Goal: Transaction & Acquisition: Download file/media

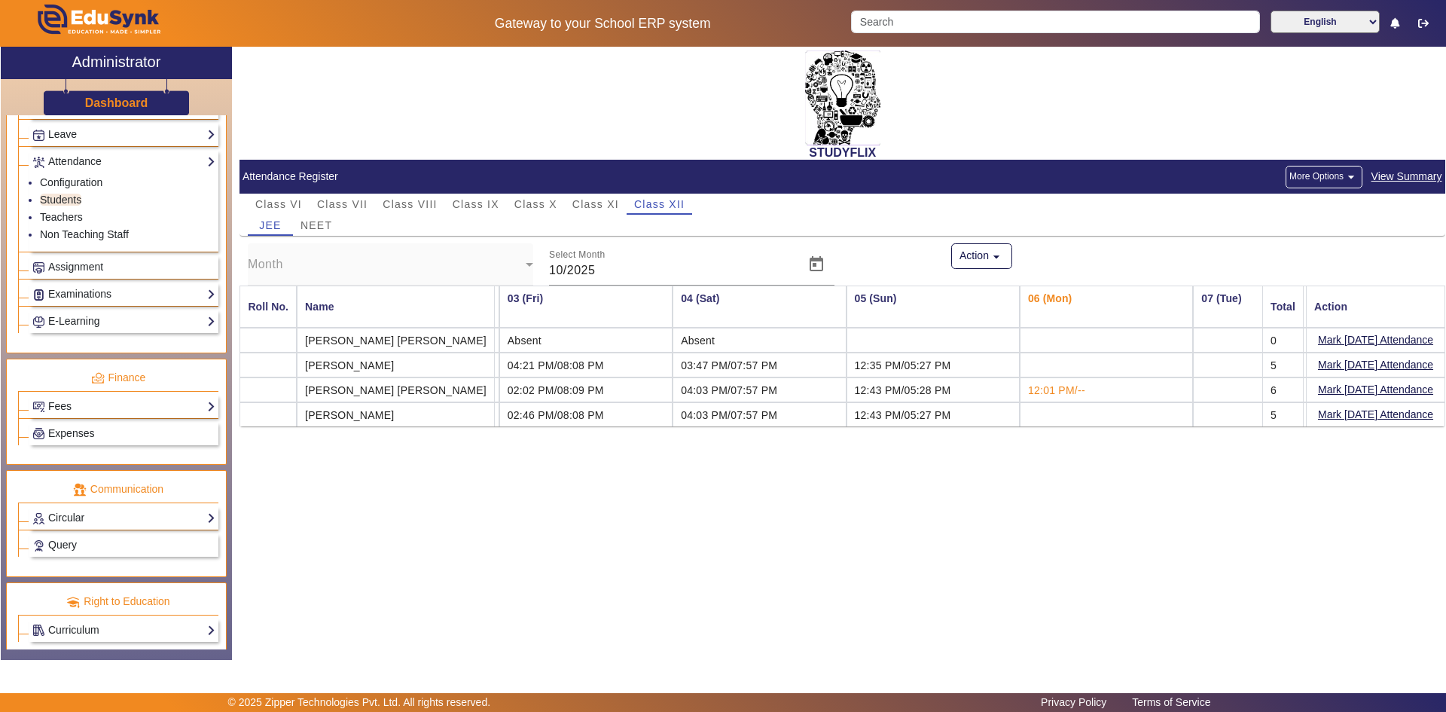
scroll to position [642, 0]
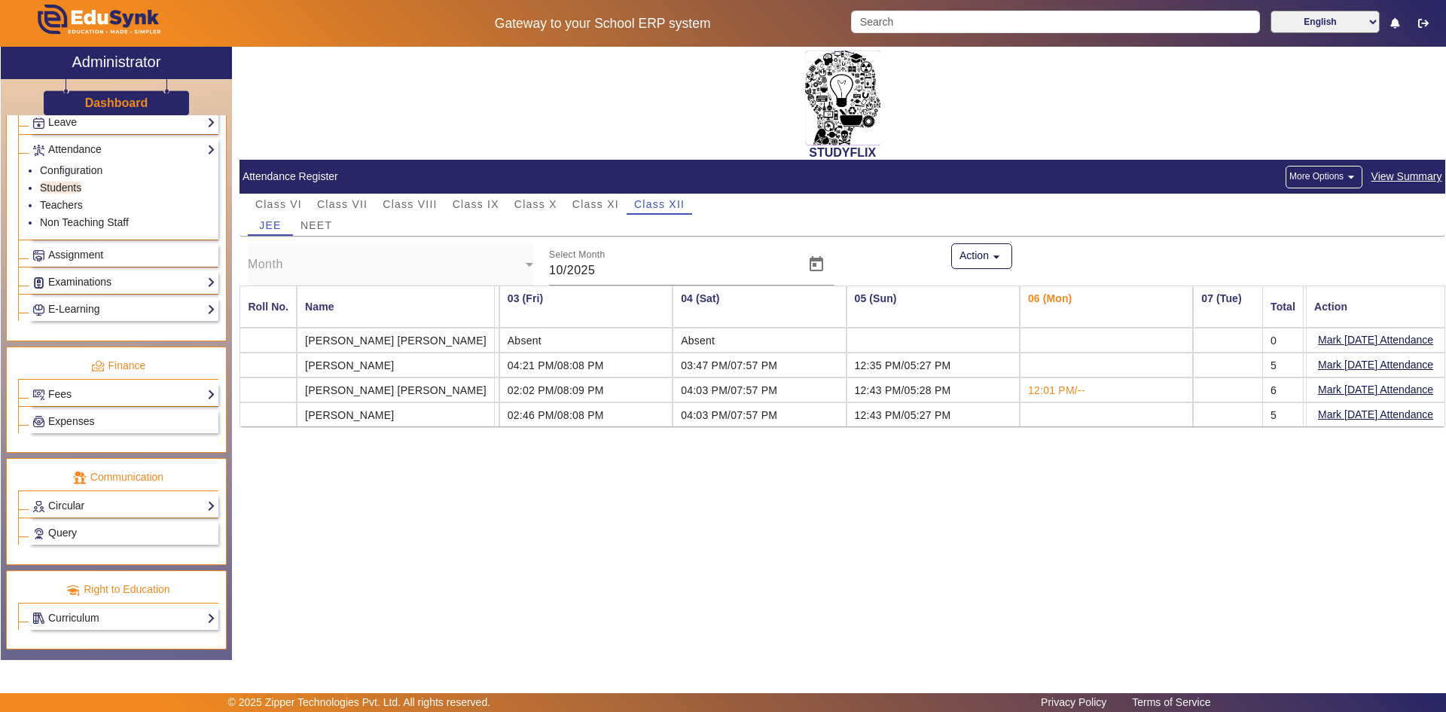
click at [75, 284] on link "Examinations" at bounding box center [123, 281] width 183 height 17
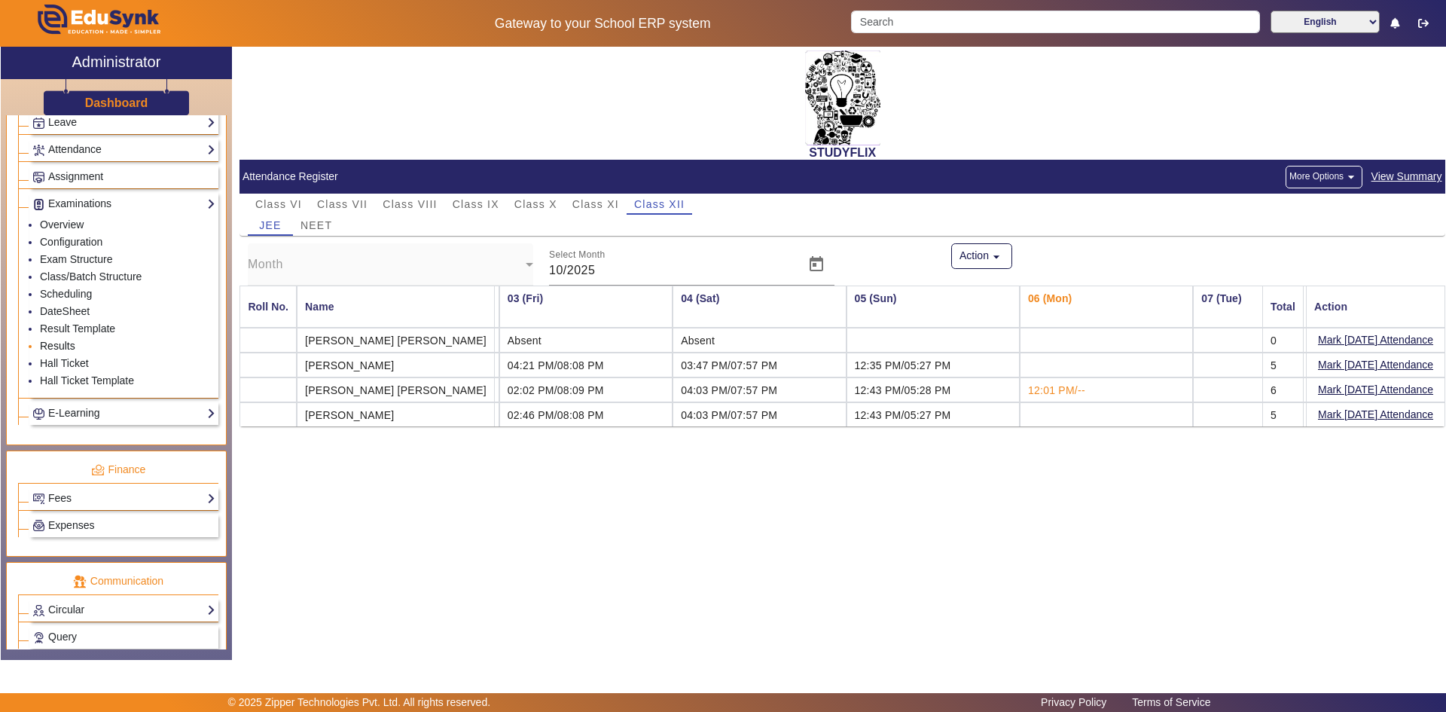
click at [70, 348] on link "Results" at bounding box center [57, 346] width 35 height 12
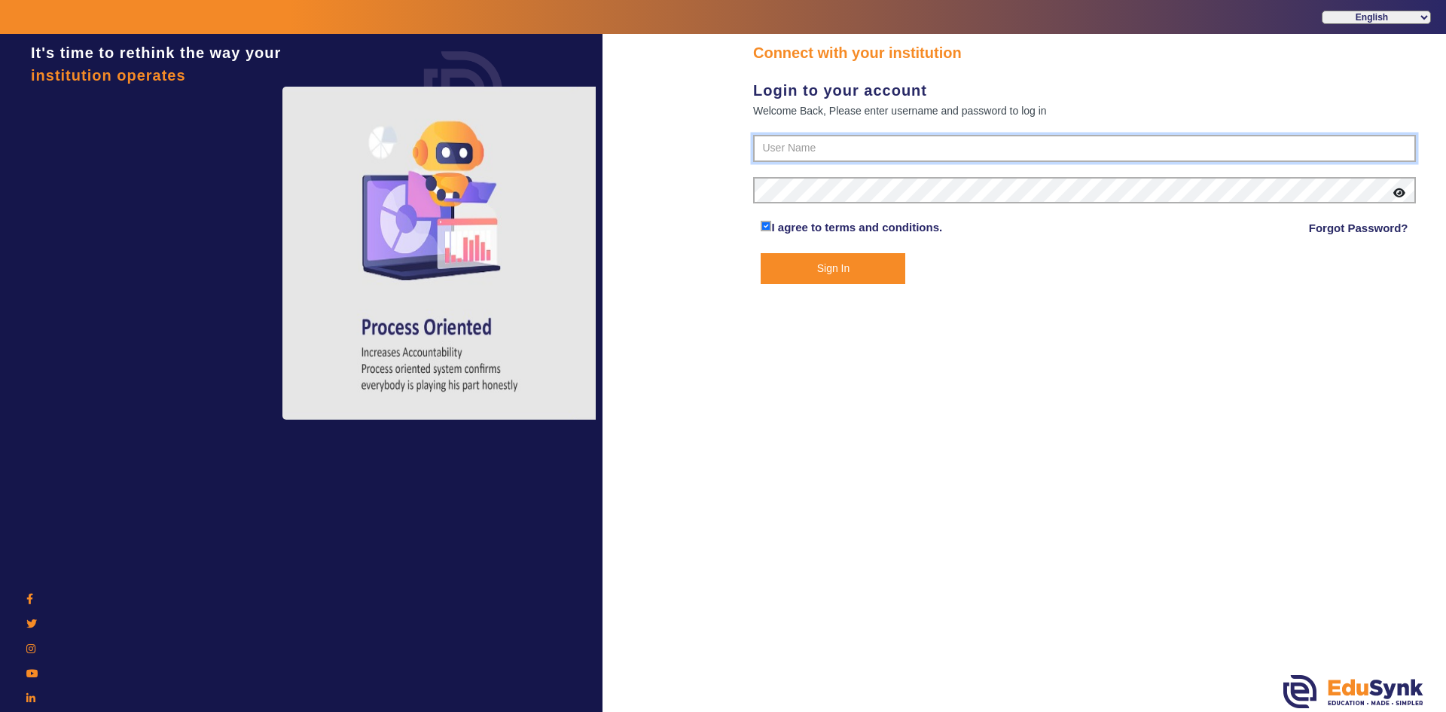
type input "6354922771"
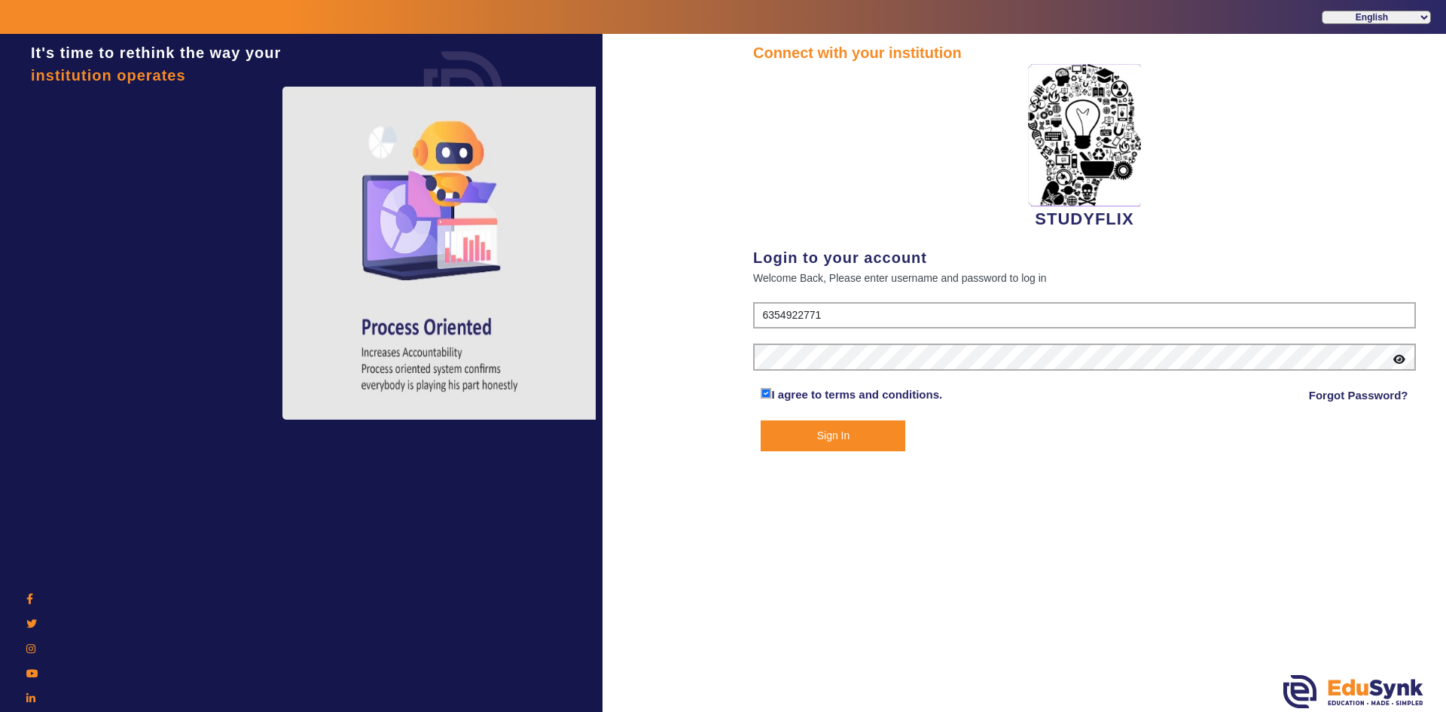
click at [804, 438] on button "Sign In" at bounding box center [833, 435] width 145 height 31
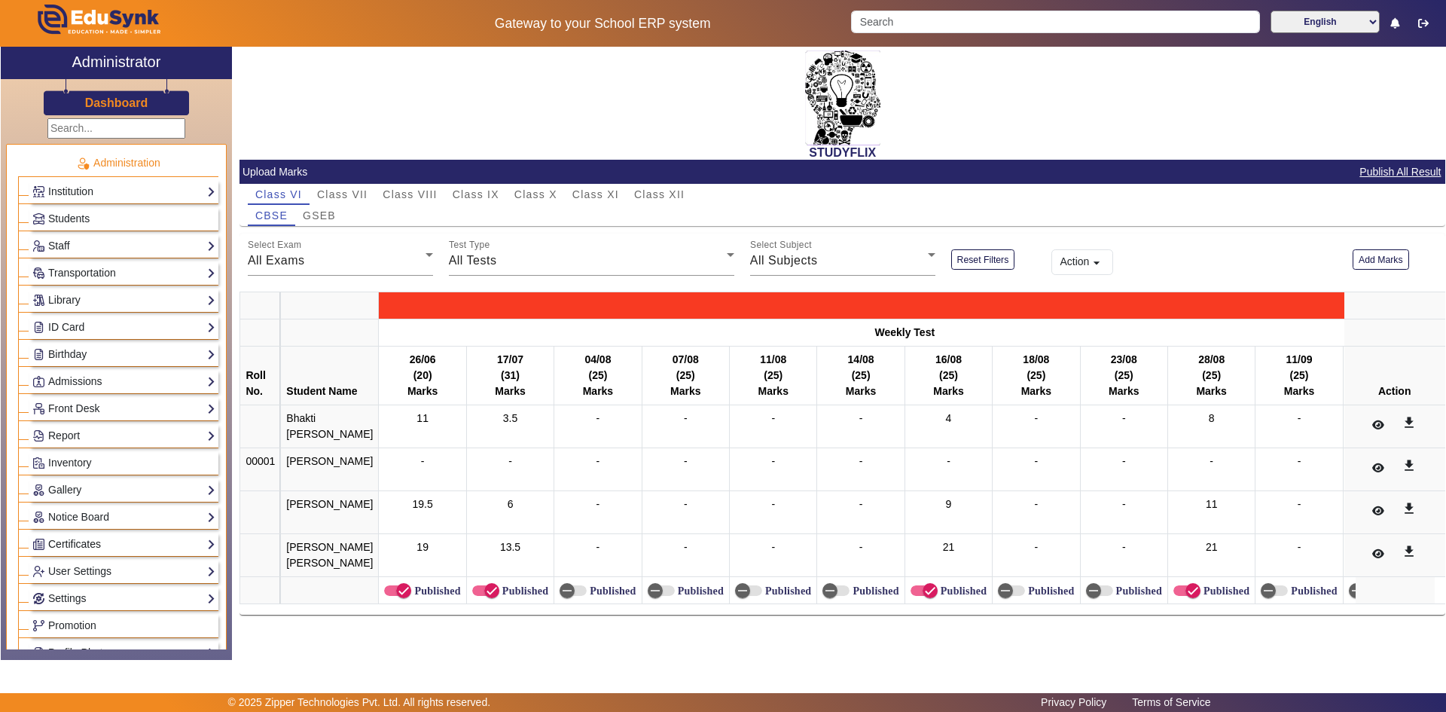
scroll to position [75, 0]
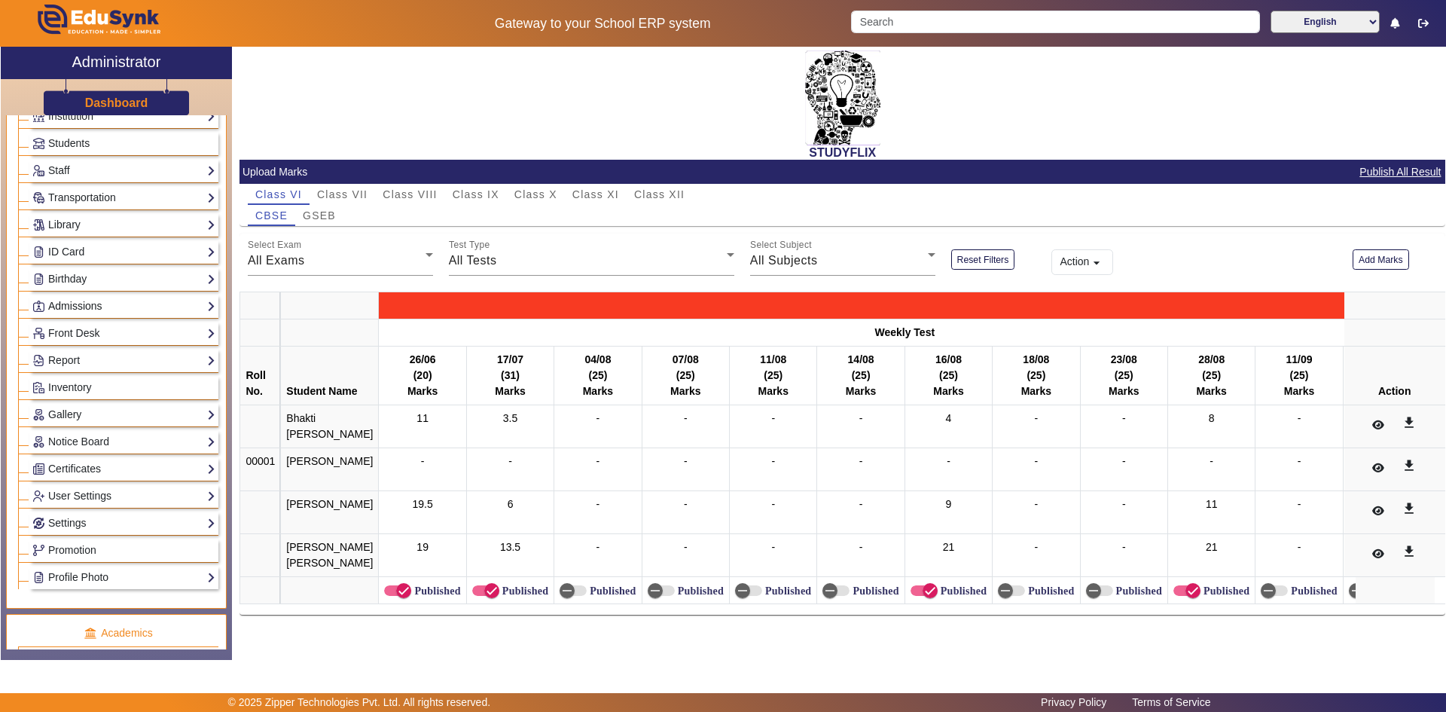
click at [62, 305] on link "Admissions" at bounding box center [123, 305] width 183 height 17
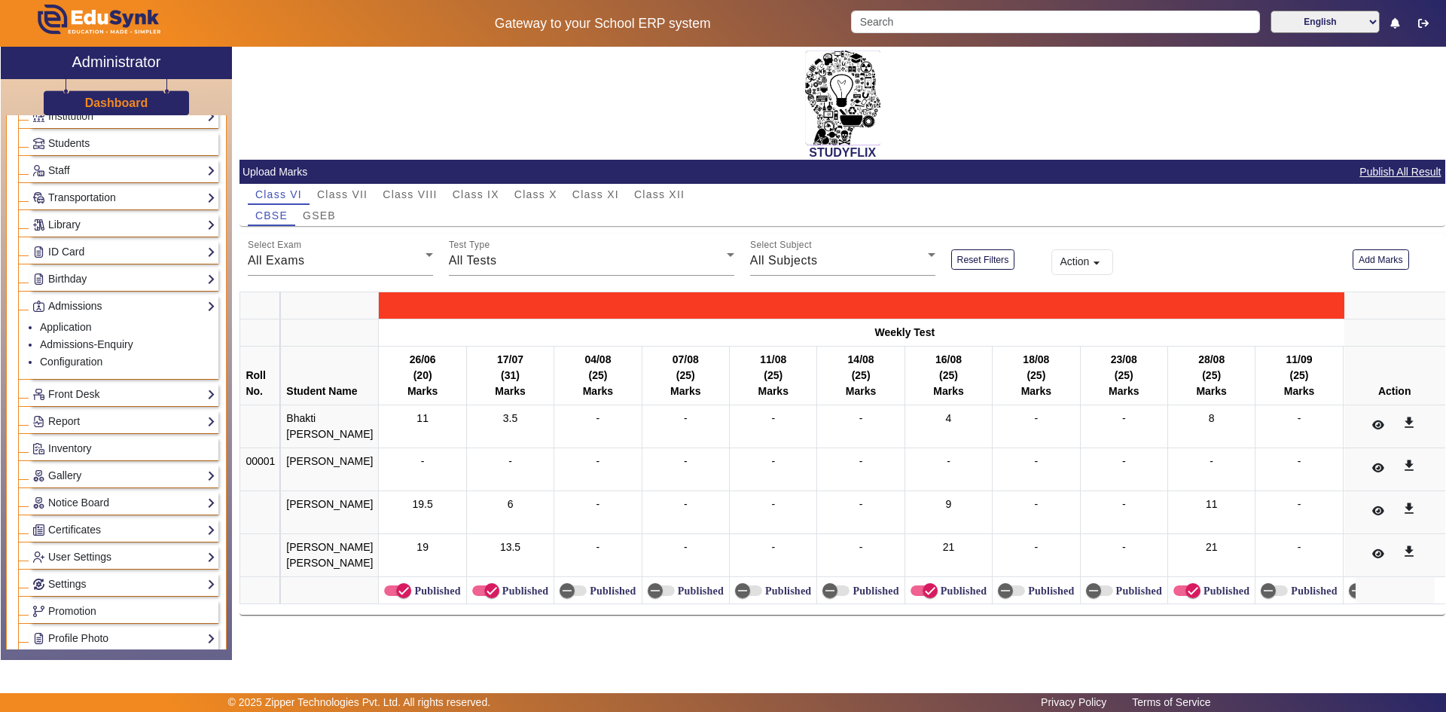
click at [62, 305] on link "Admissions" at bounding box center [123, 305] width 183 height 17
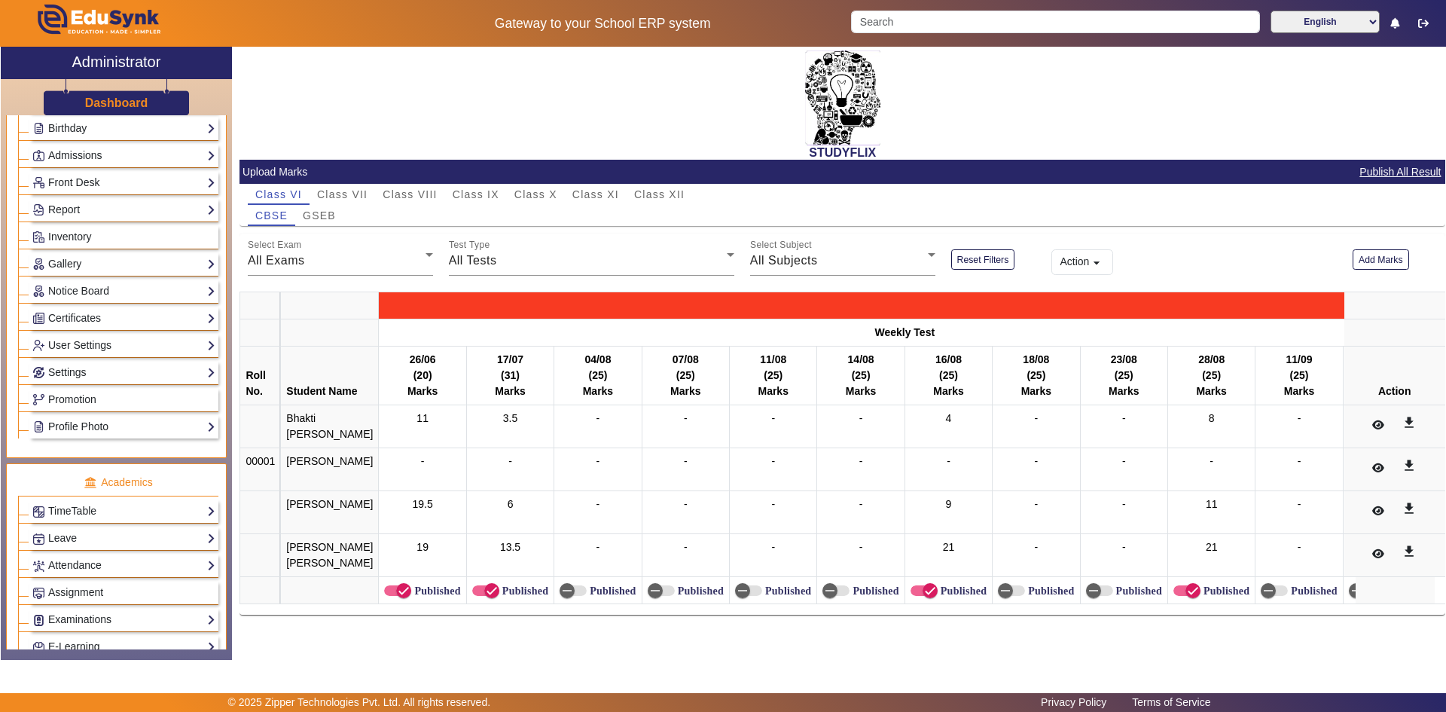
scroll to position [301, 0]
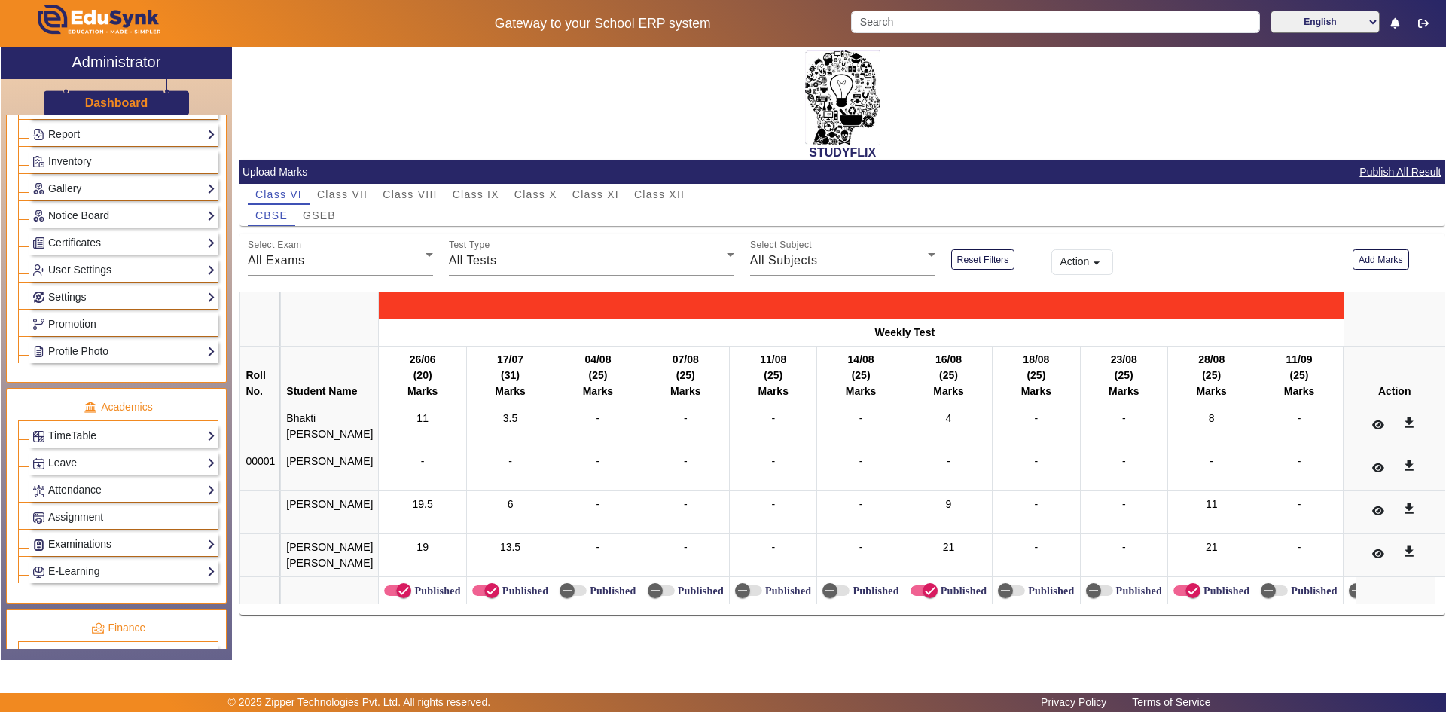
click at [78, 542] on link "Examinations" at bounding box center [123, 543] width 183 height 17
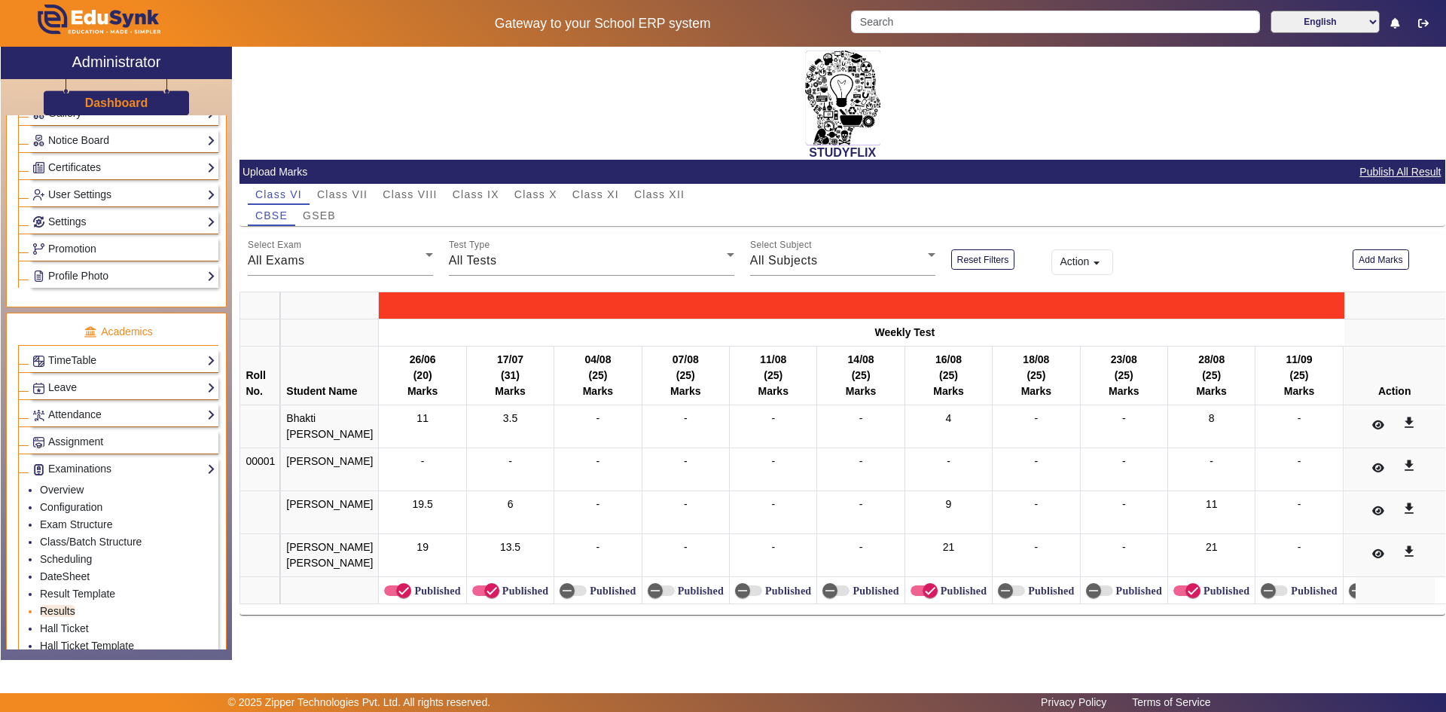
click at [63, 613] on link "Results" at bounding box center [57, 611] width 35 height 12
click at [387, 194] on span "Class VIII" at bounding box center [410, 194] width 54 height 11
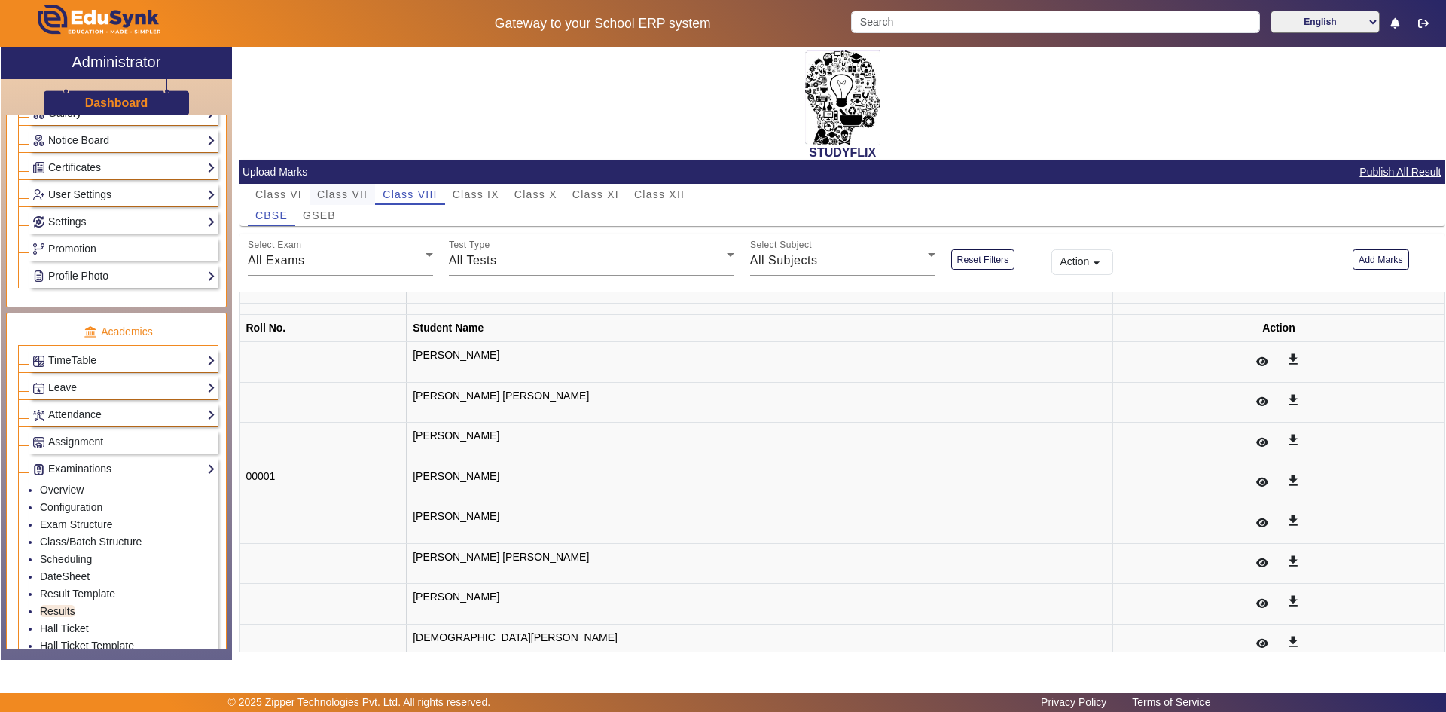
click at [356, 194] on span "Class VII" at bounding box center [342, 194] width 50 height 11
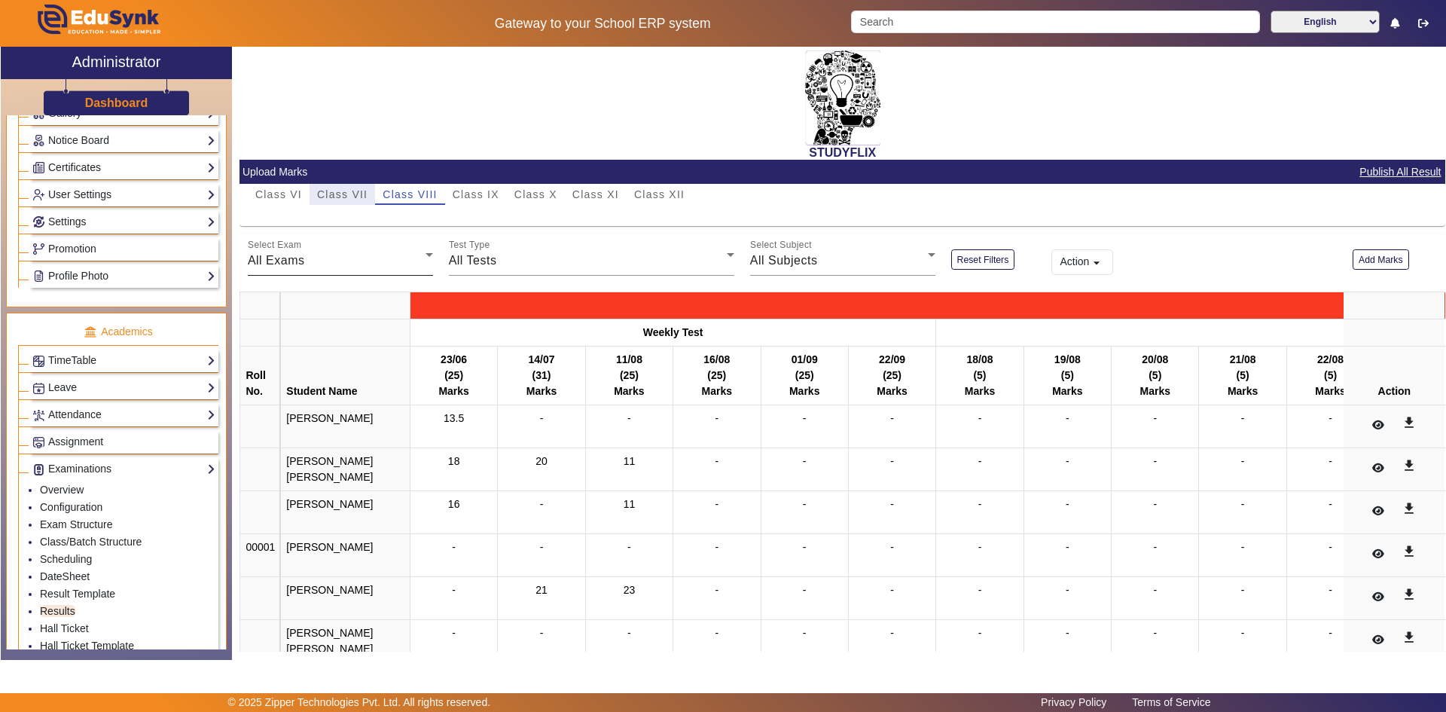
click at [337, 258] on div "All Exams" at bounding box center [337, 261] width 178 height 18
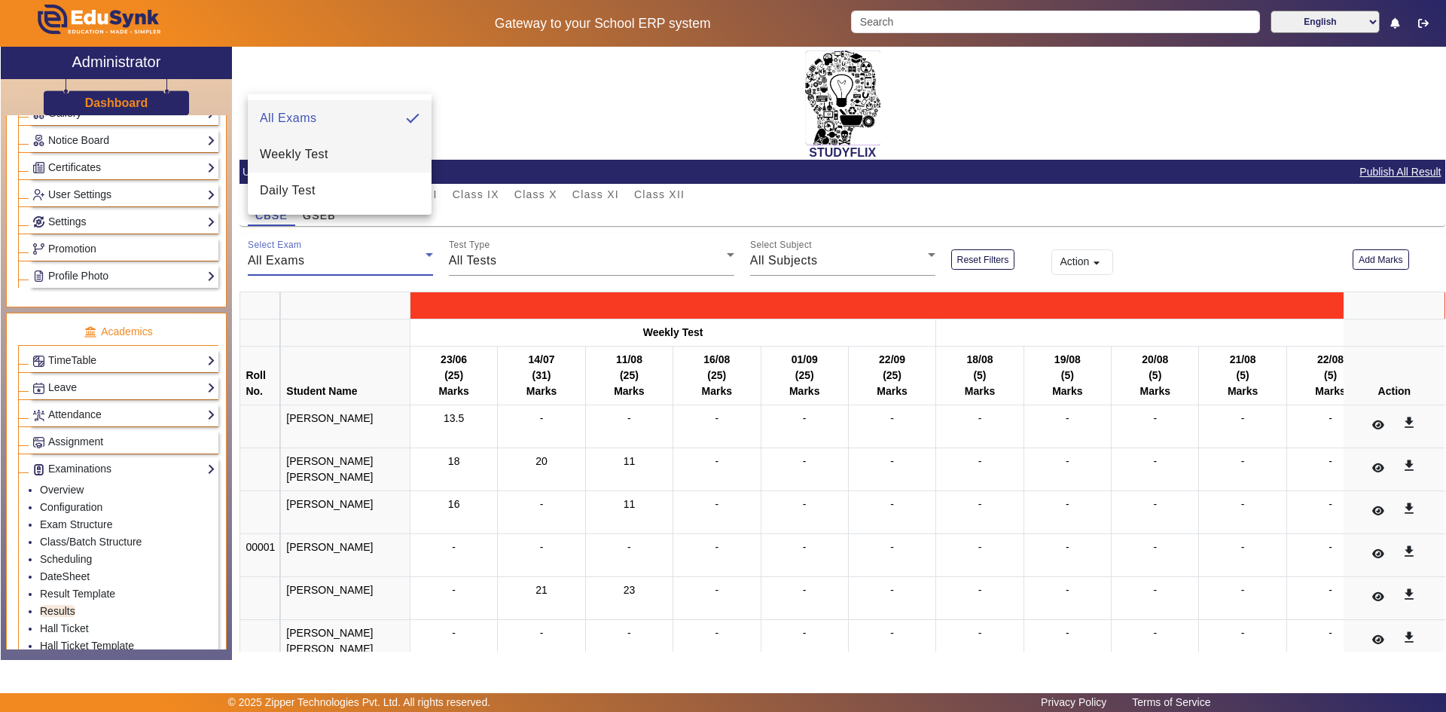
click at [315, 145] on span "Weekly Test" at bounding box center [294, 154] width 69 height 18
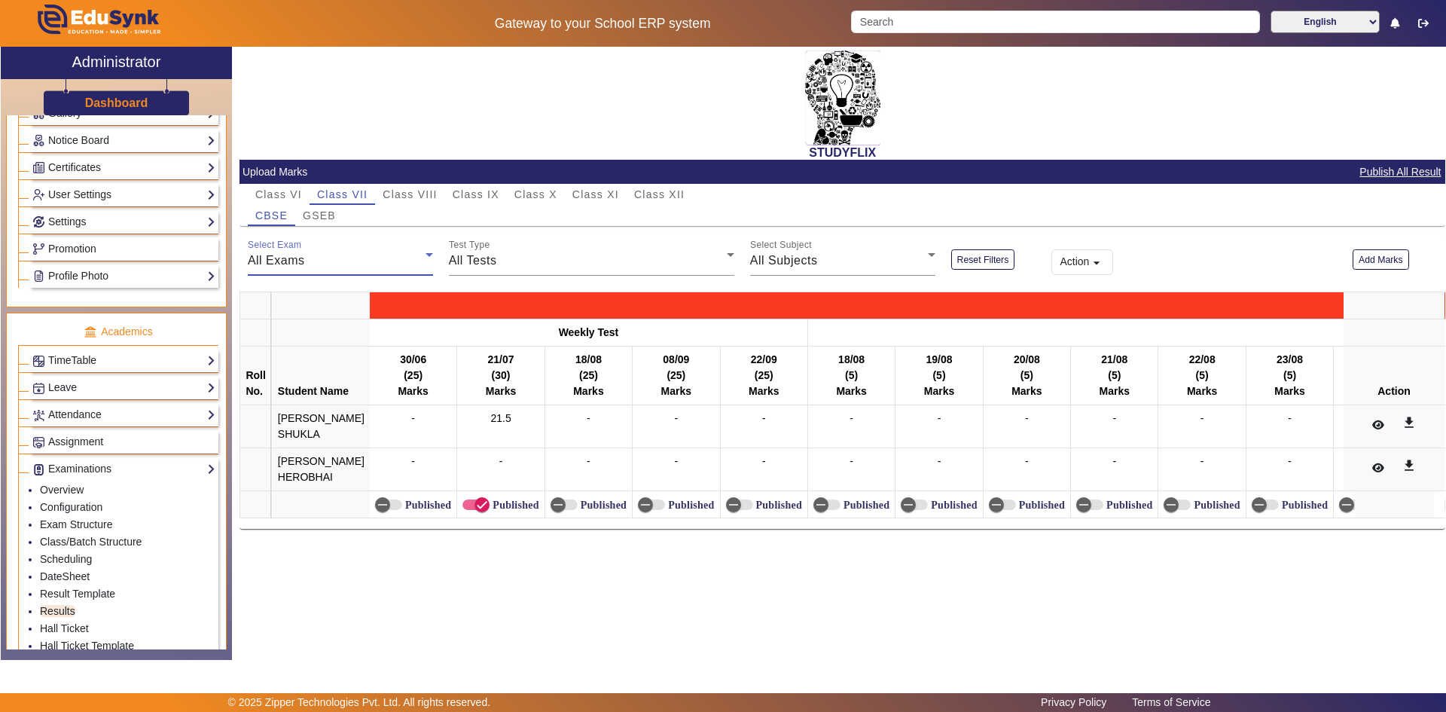
scroll to position [0, 0]
click at [358, 256] on div "All Exams" at bounding box center [337, 261] width 178 height 18
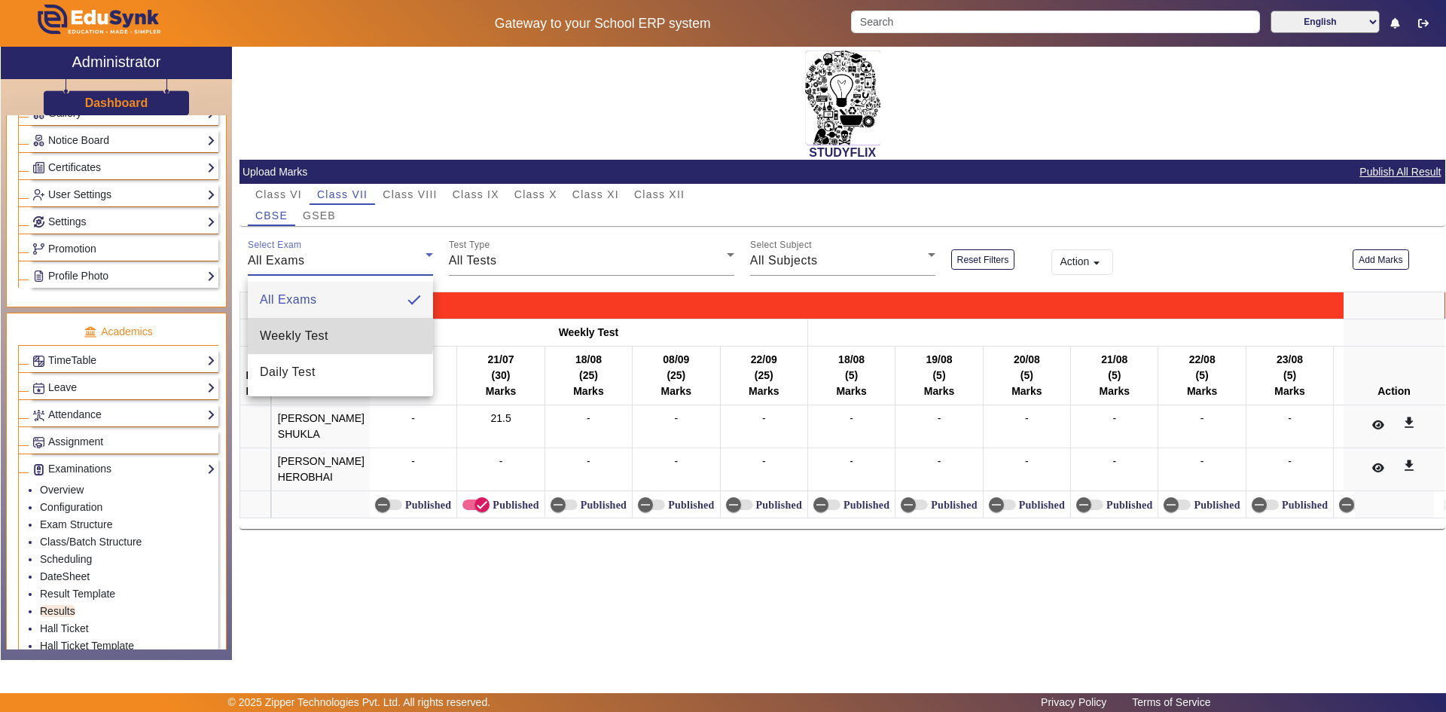
click at [302, 335] on span "Weekly Test" at bounding box center [294, 336] width 69 height 18
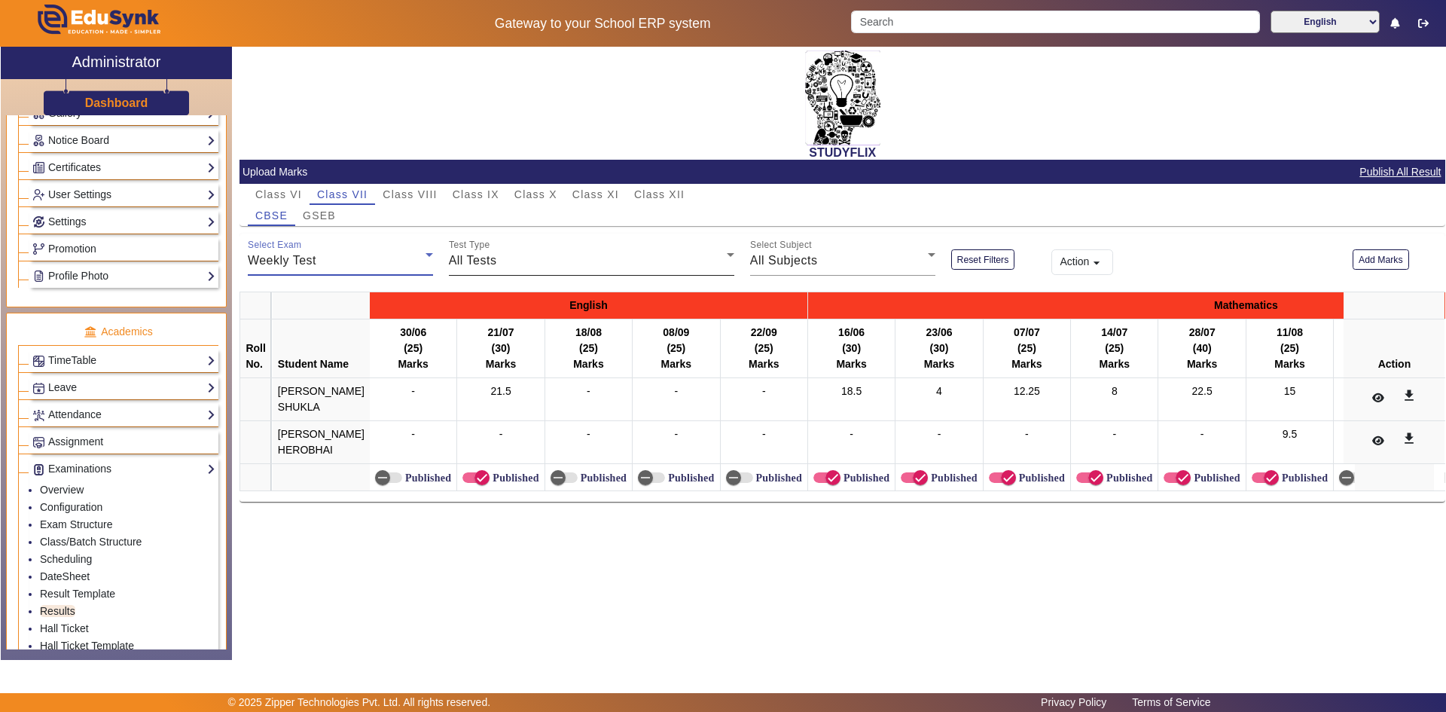
click at [508, 254] on div "All Tests" at bounding box center [588, 261] width 278 height 18
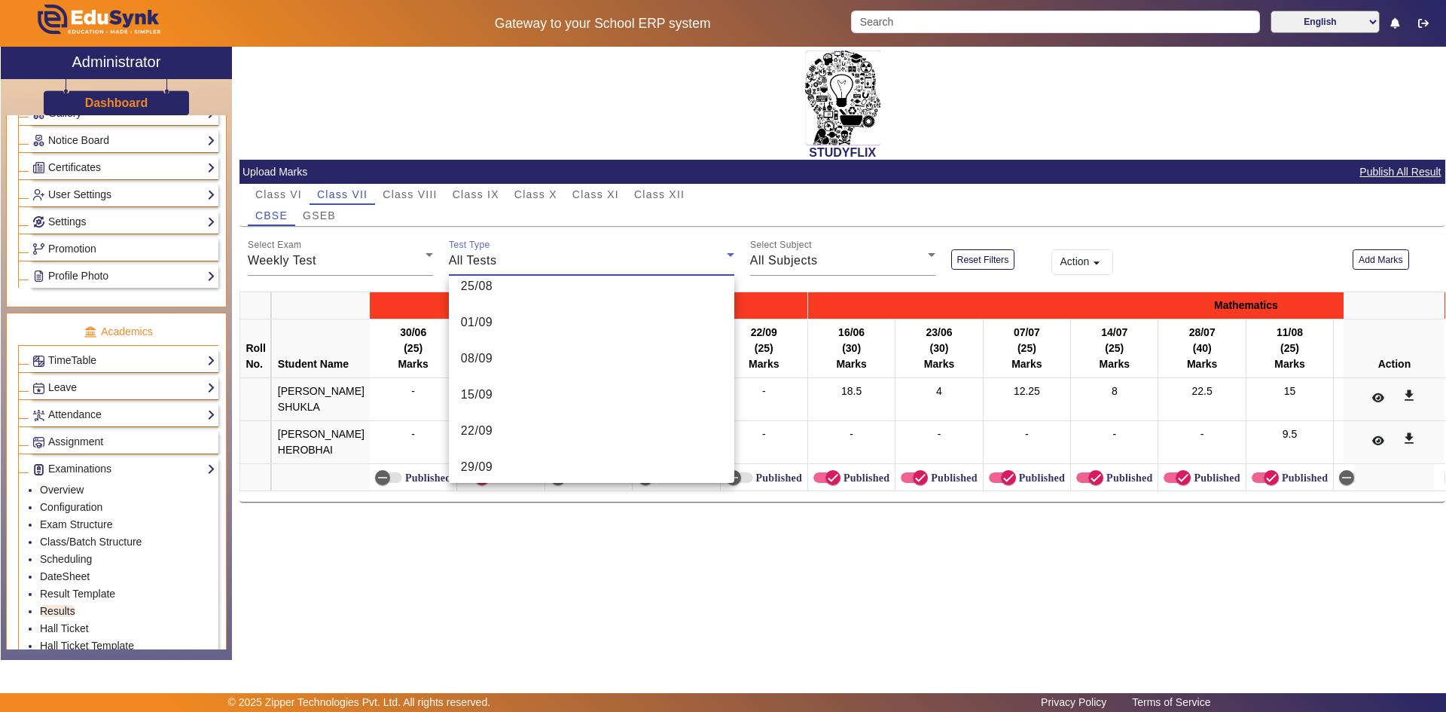
scroll to position [528, 0]
click at [520, 382] on mat-option "15/09" at bounding box center [591, 386] width 285 height 36
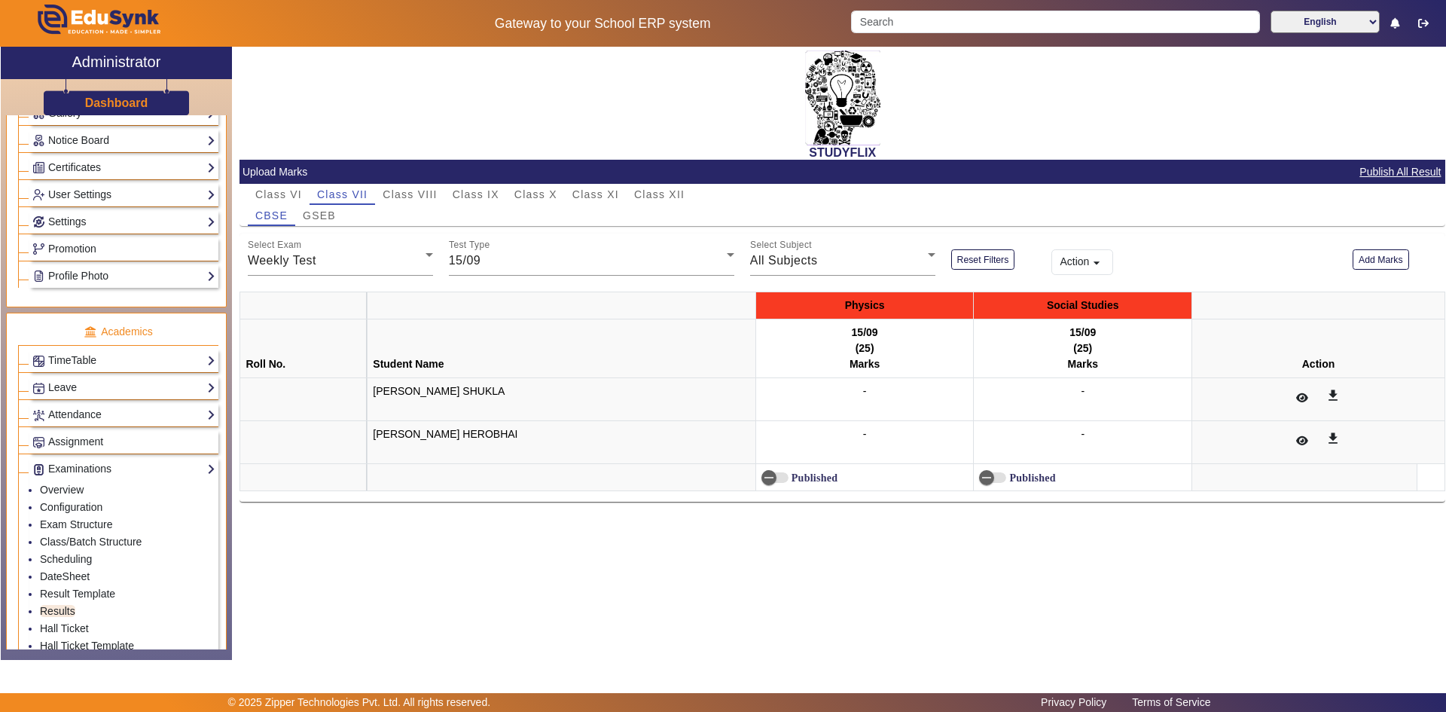
drag, startPoint x: 1048, startPoint y: 307, endPoint x: 1157, endPoint y: 312, distance: 109.3
click at [1157, 312] on th "Social Studies" at bounding box center [1083, 305] width 218 height 27
click at [508, 272] on div "Test Type 15/09" at bounding box center [591, 254] width 285 height 42
click at [493, 428] on span "22/09" at bounding box center [477, 422] width 32 height 18
click at [476, 263] on span "22/09" at bounding box center [465, 260] width 32 height 13
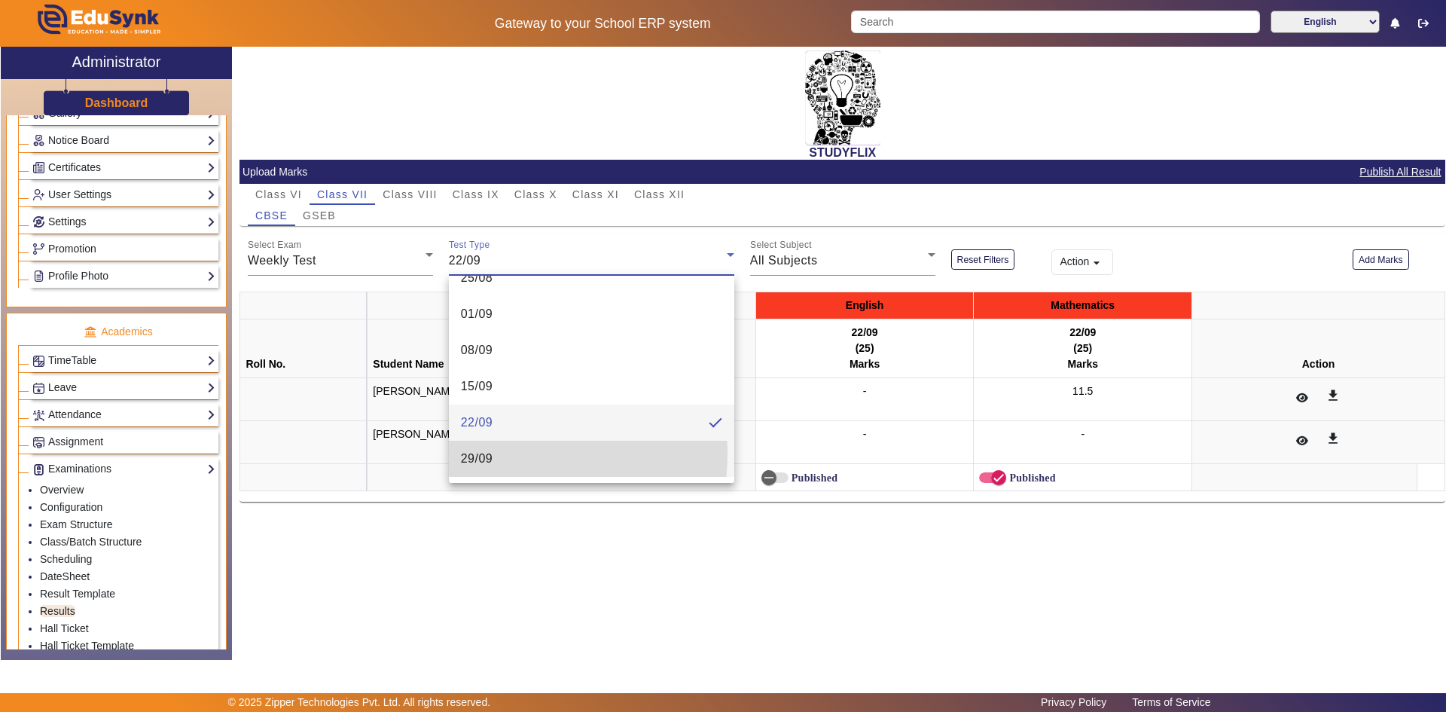
click at [482, 453] on span "29/09" at bounding box center [477, 459] width 32 height 18
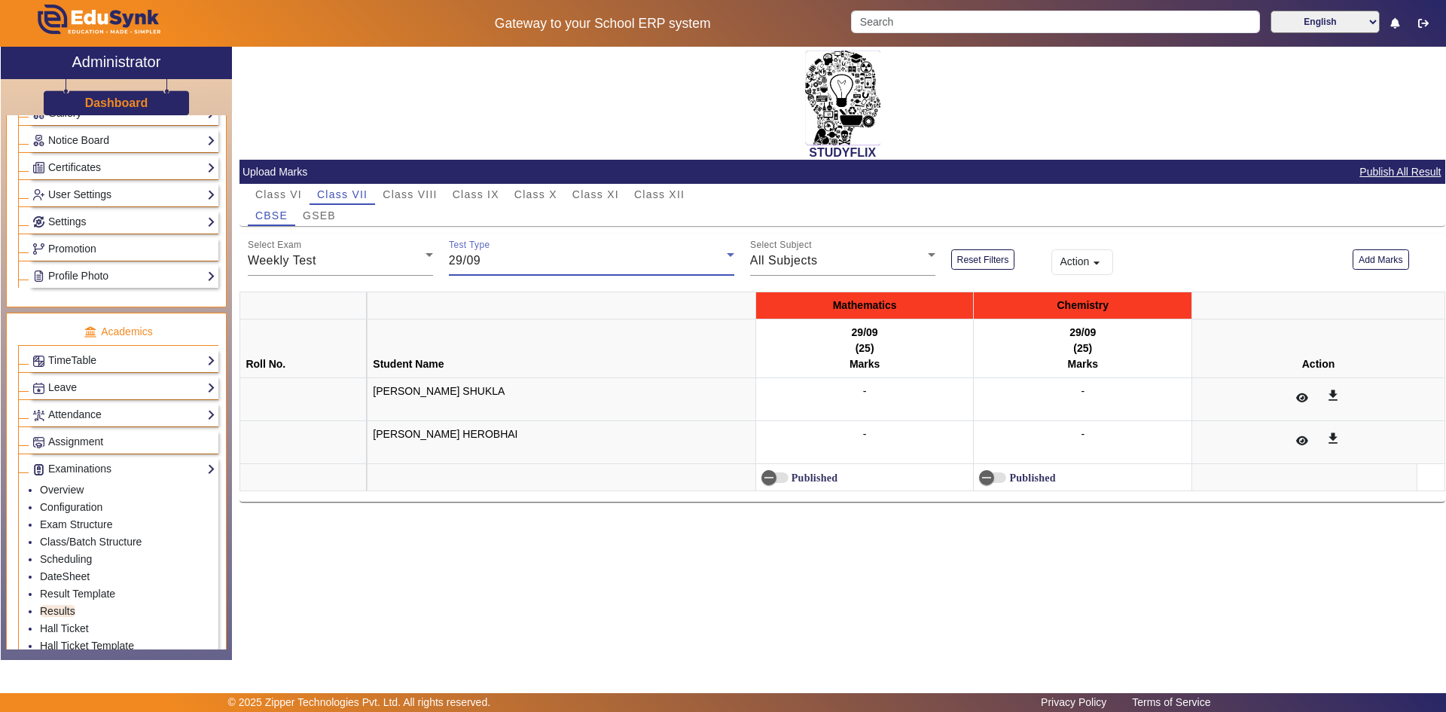
click at [484, 260] on div "29/09" at bounding box center [588, 261] width 278 height 18
click at [521, 253] on div at bounding box center [723, 356] width 1446 height 712
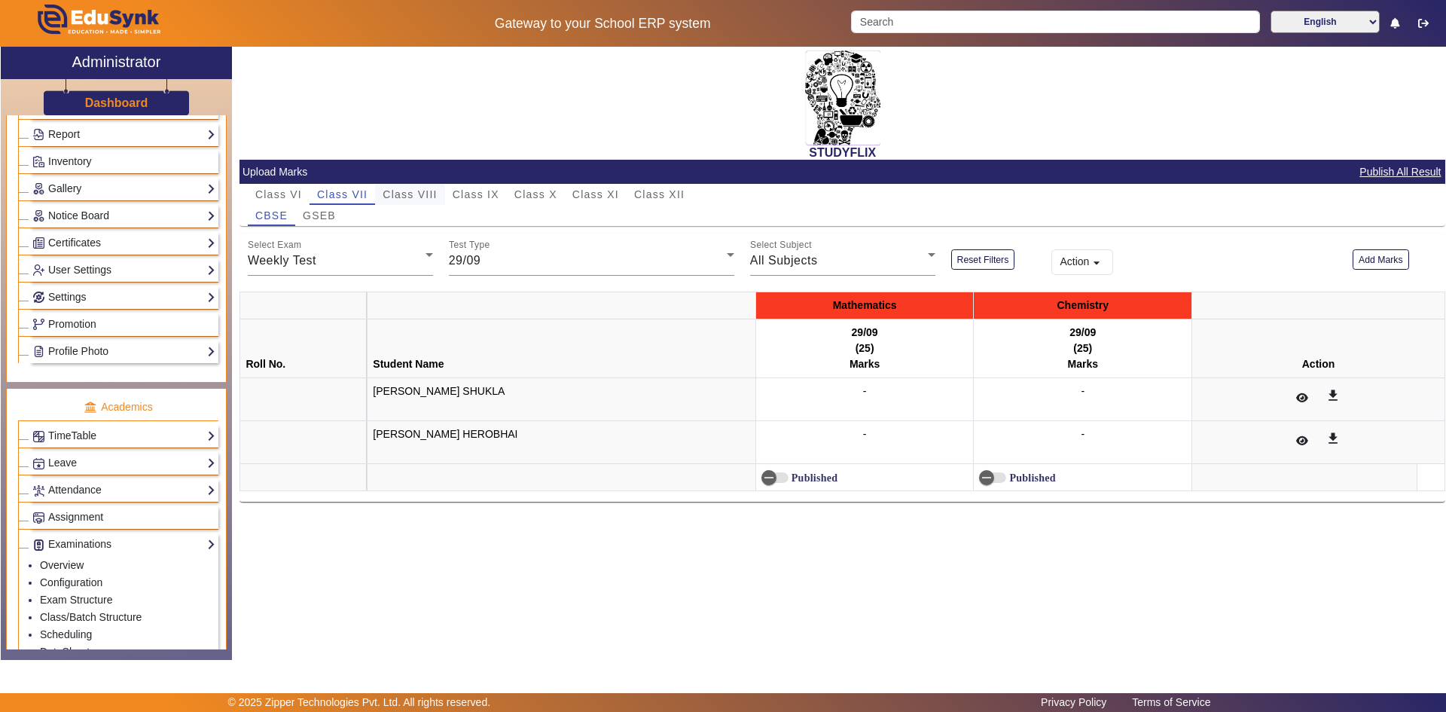
click at [421, 194] on span "Class VIII" at bounding box center [410, 194] width 54 height 11
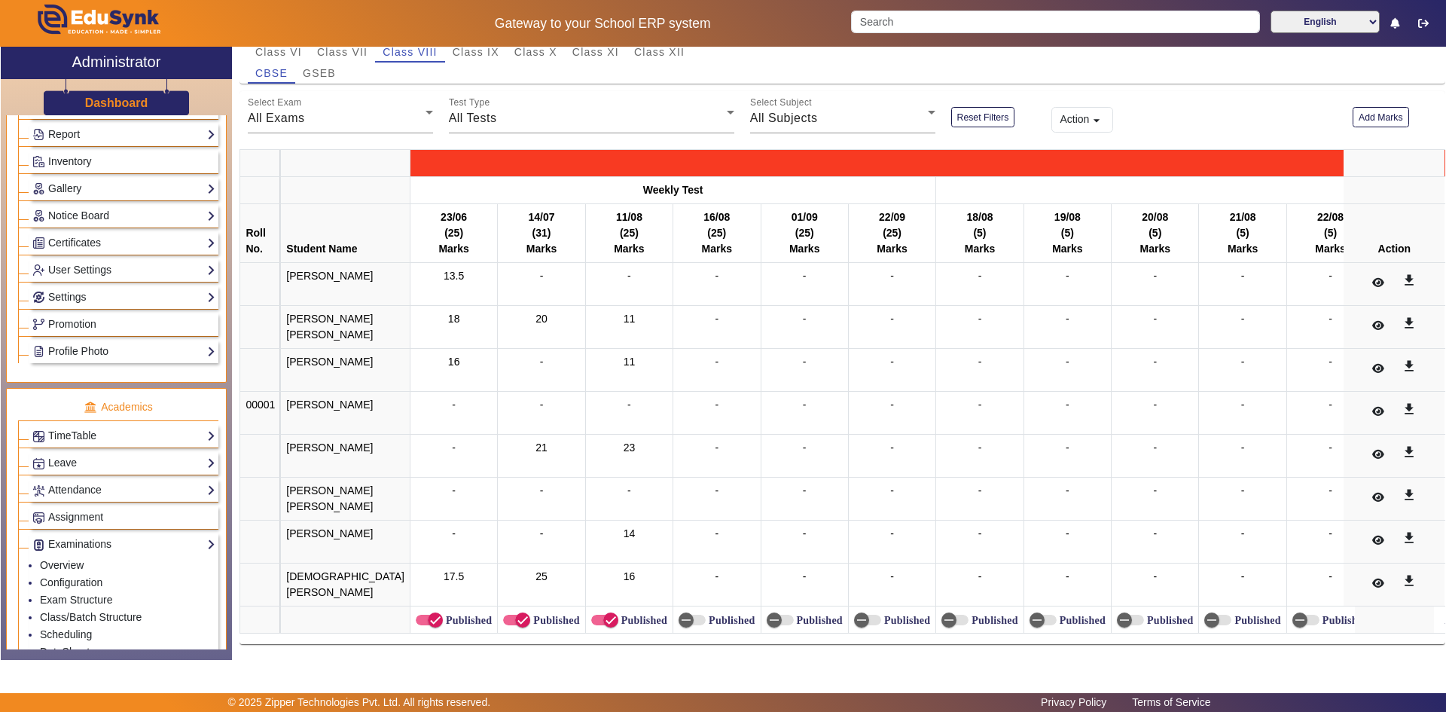
scroll to position [0, 0]
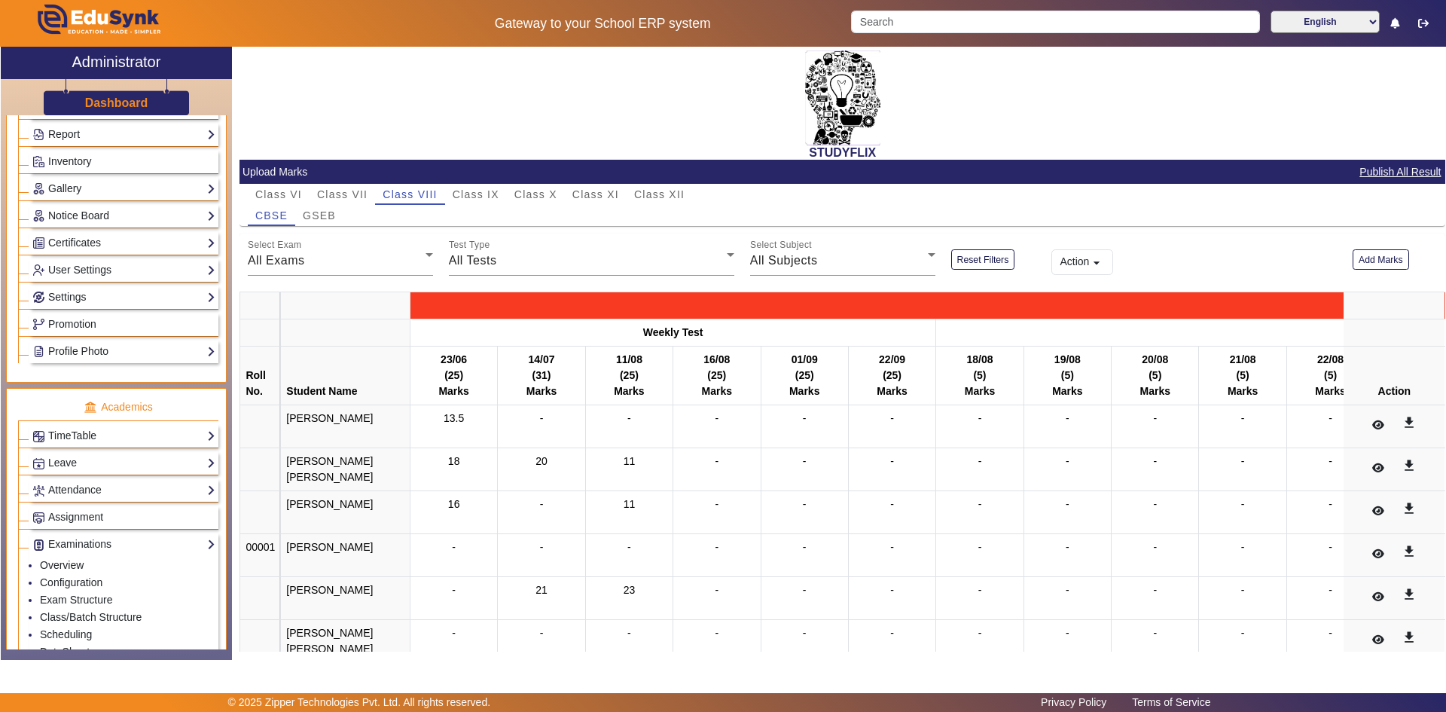
click at [1076, 258] on button "Action arrow_drop_down" at bounding box center [1082, 262] width 62 height 26
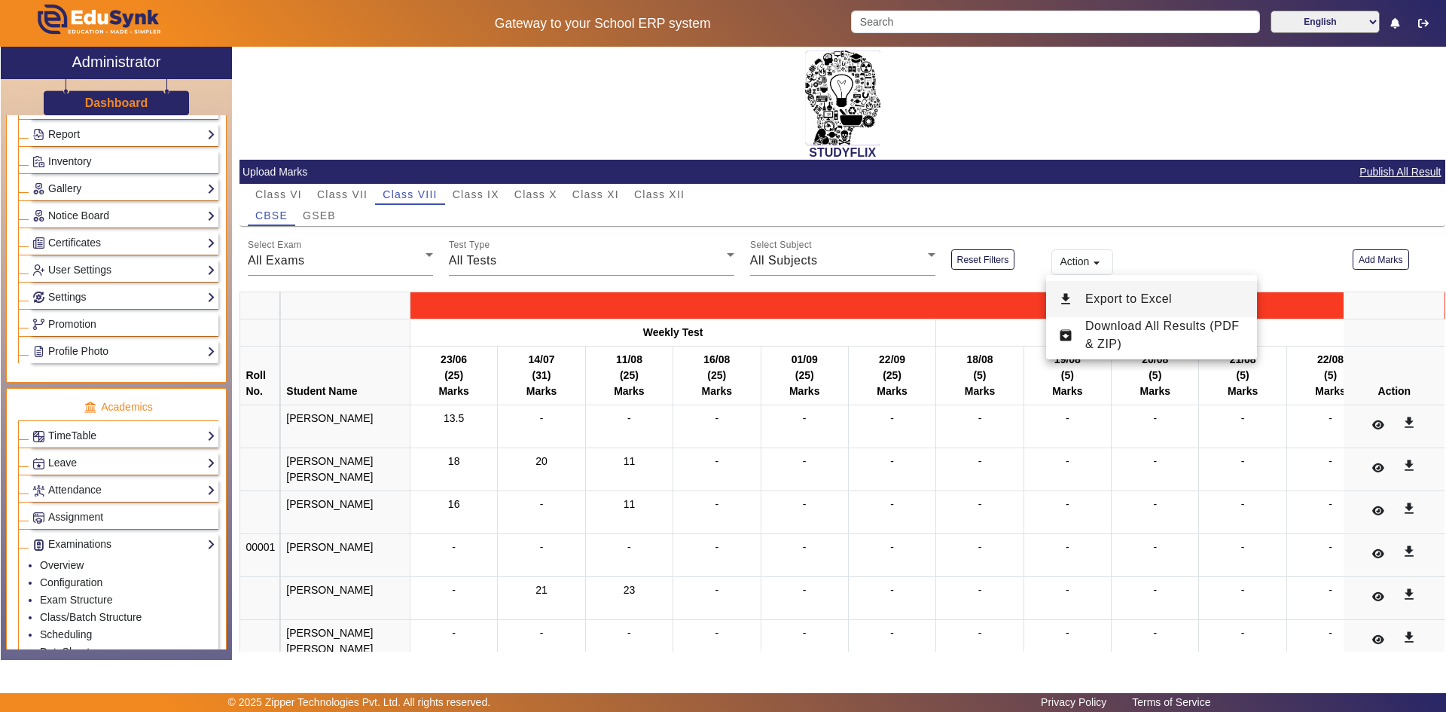
click at [1120, 305] on span "Export to Excel" at bounding box center [1165, 299] width 160 height 18
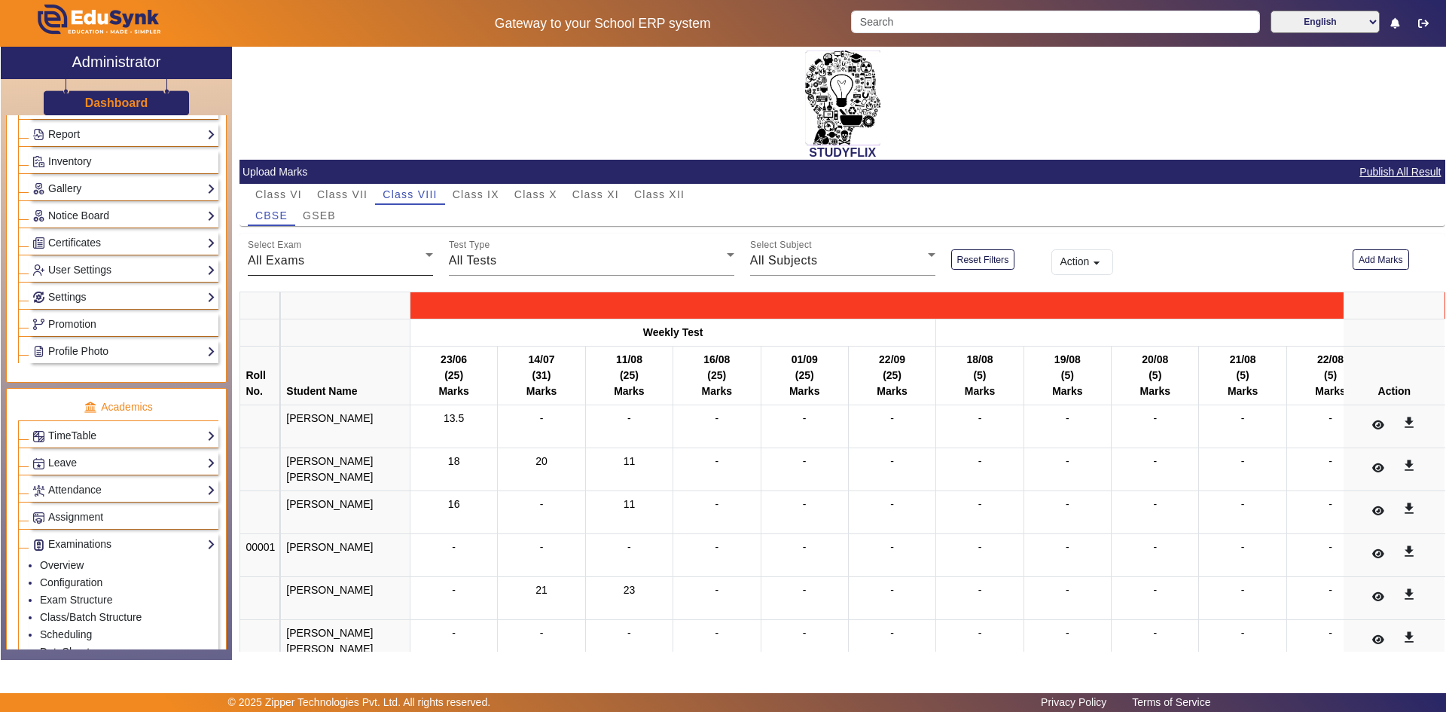
click at [319, 266] on div "All Exams" at bounding box center [337, 261] width 178 height 18
click at [309, 330] on span "Weekly Test" at bounding box center [294, 336] width 69 height 18
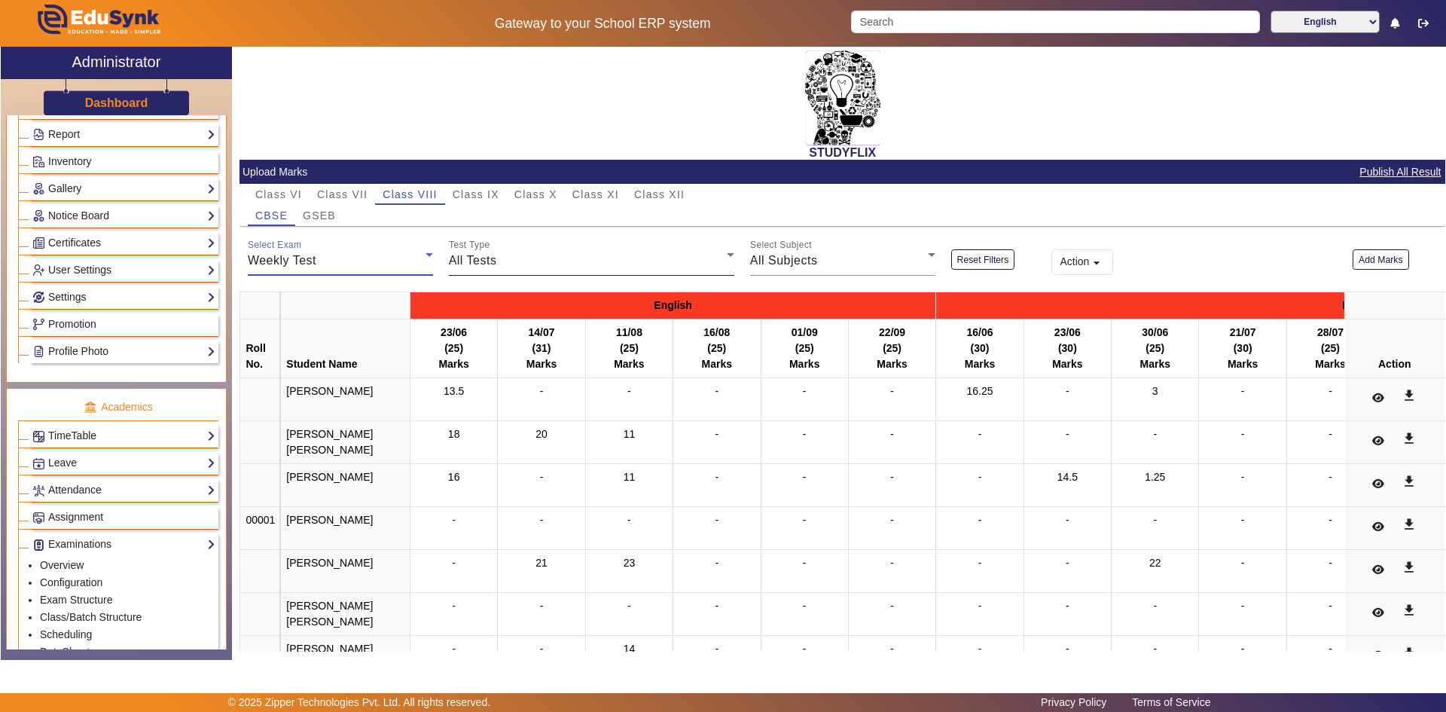
click at [461, 263] on span "All Tests" at bounding box center [473, 260] width 48 height 13
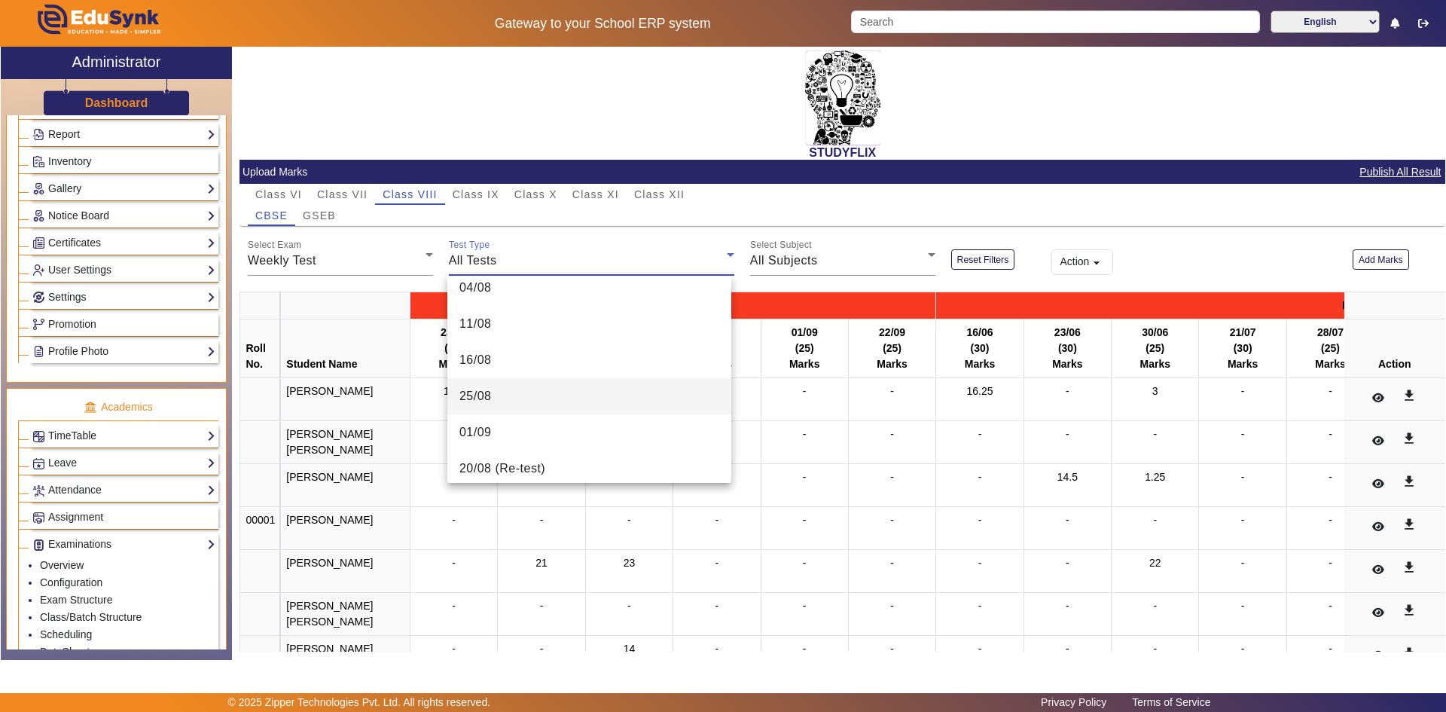
scroll to position [377, 0]
click at [491, 456] on span "15/09" at bounding box center [475, 465] width 32 height 18
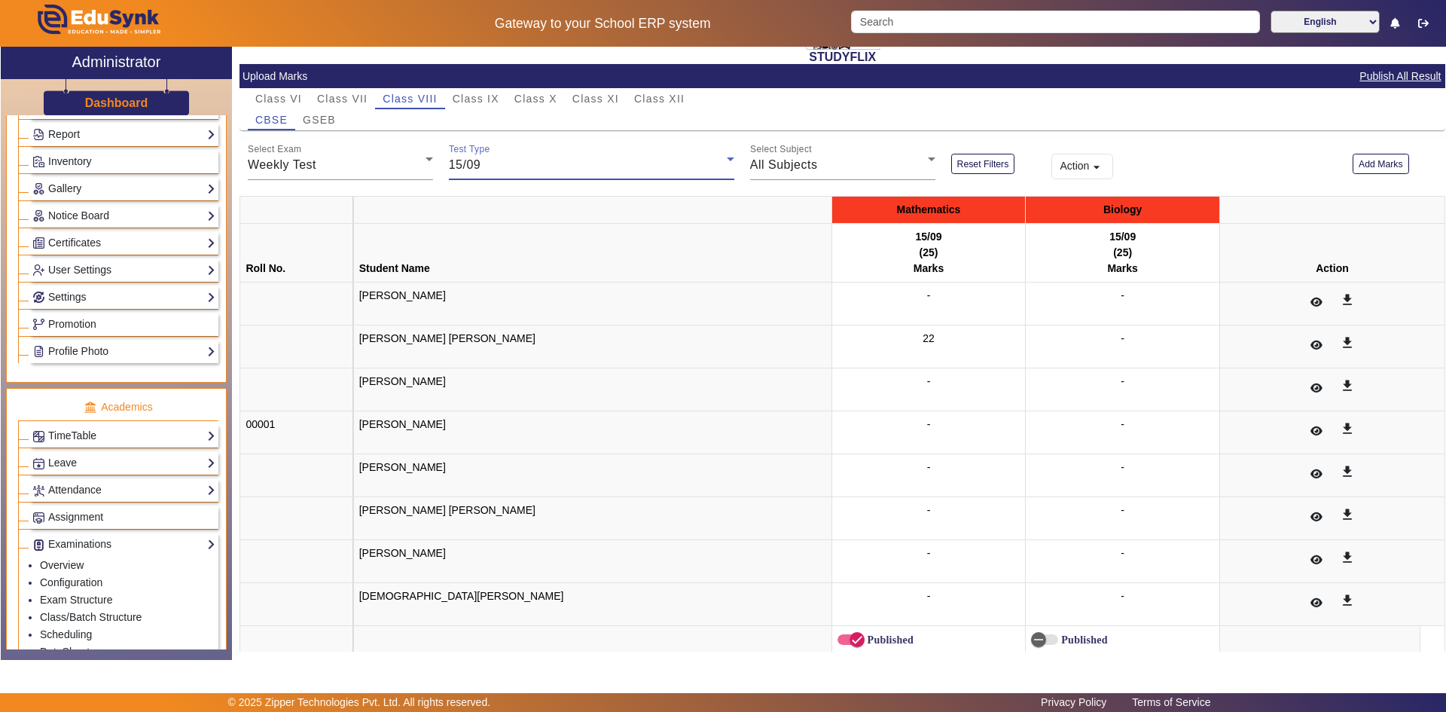
scroll to position [115, 0]
